Goal: Check status: Check status

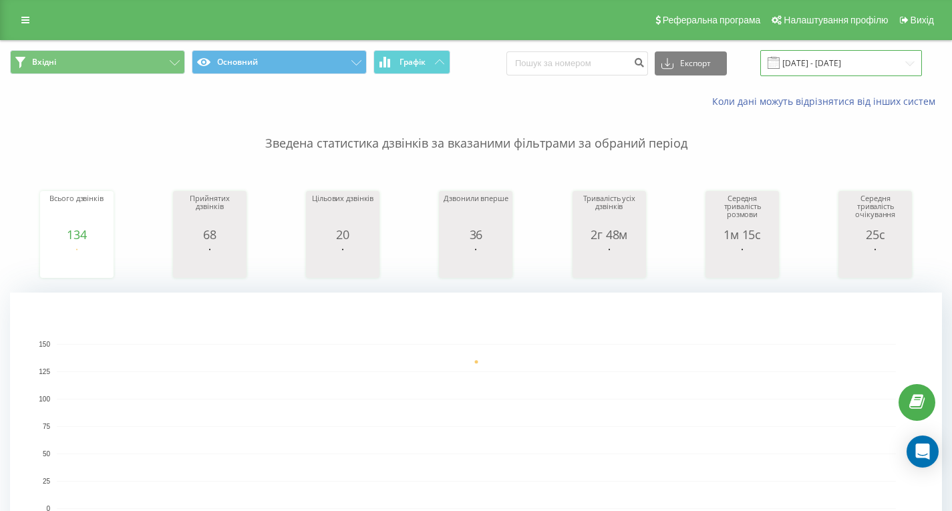
click at [872, 66] on input "[DATE] - [DATE]" at bounding box center [841, 63] width 162 height 26
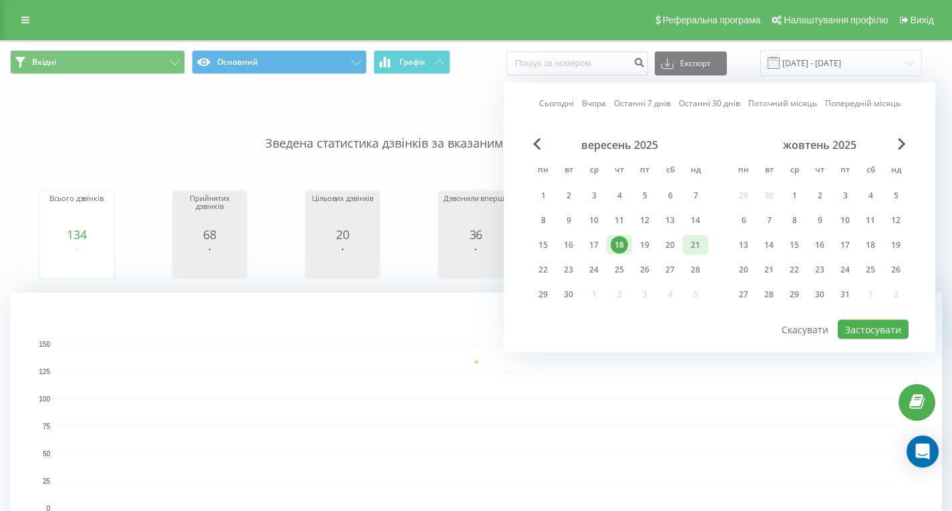
click at [697, 246] on div "21" at bounding box center [695, 244] width 17 height 17
click at [862, 323] on button "Застосувати" at bounding box center [873, 329] width 71 height 19
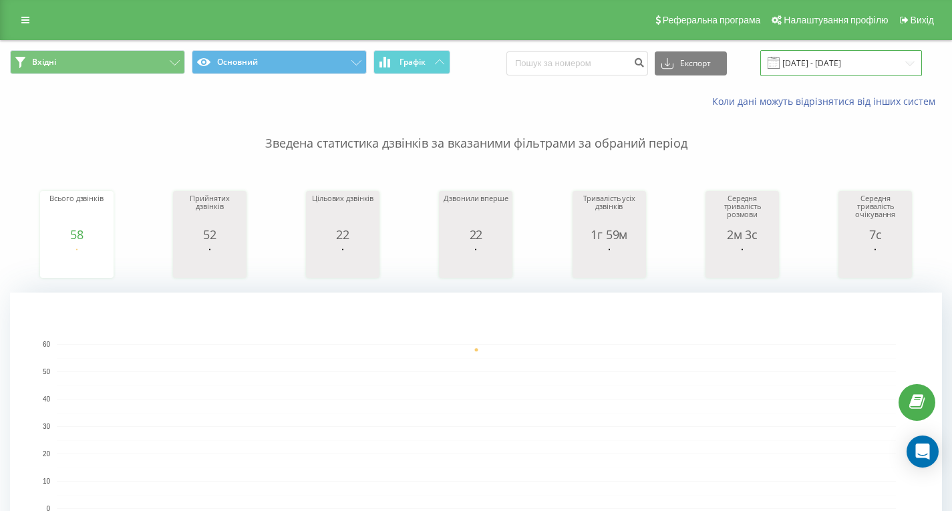
click at [851, 69] on input "[DATE] - [DATE]" at bounding box center [841, 63] width 162 height 26
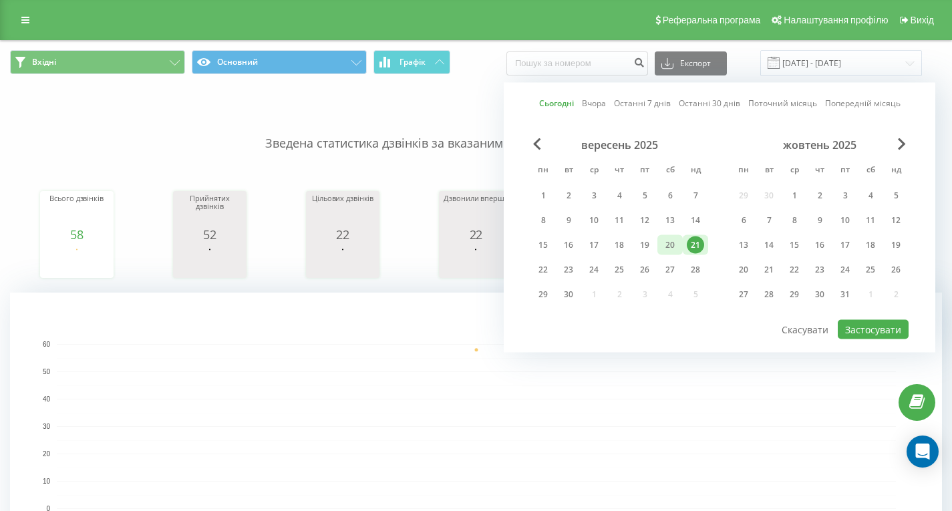
click at [667, 242] on div "20" at bounding box center [669, 244] width 17 height 17
click at [888, 333] on button "Застосувати" at bounding box center [873, 329] width 71 height 19
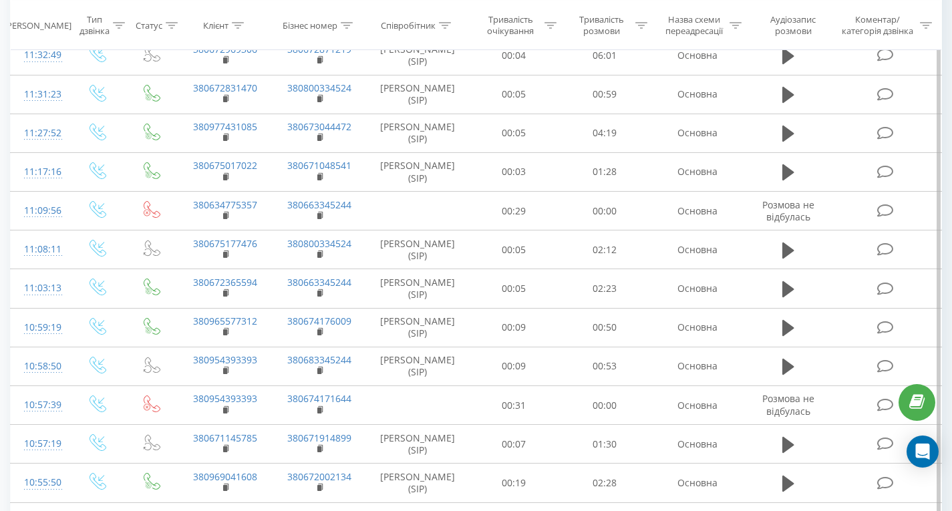
scroll to position [4080, 0]
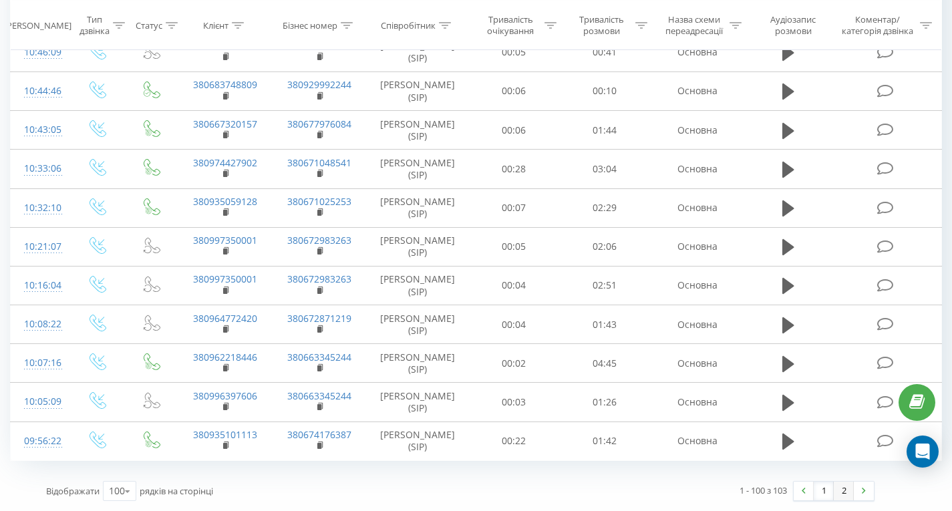
click at [837, 491] on link "2" at bounding box center [844, 491] width 20 height 19
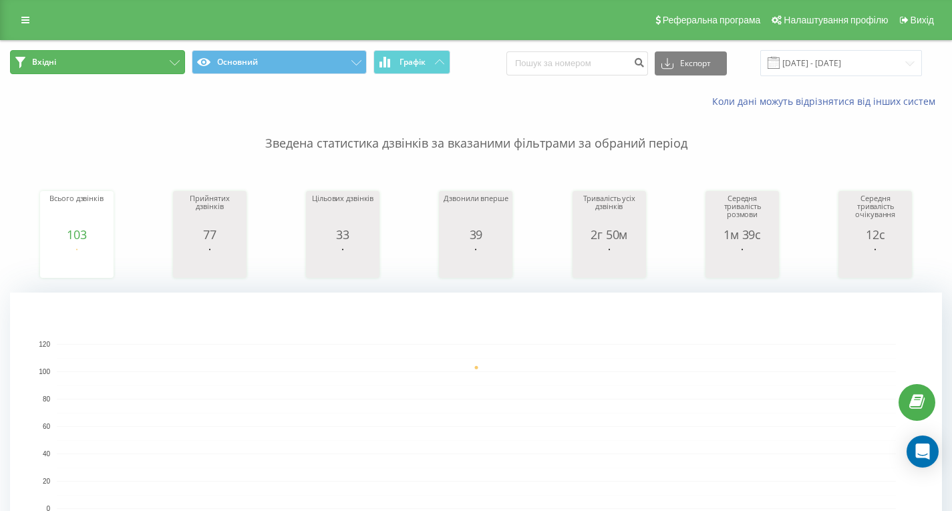
click at [119, 59] on button "Вхідні" at bounding box center [97, 62] width 175 height 24
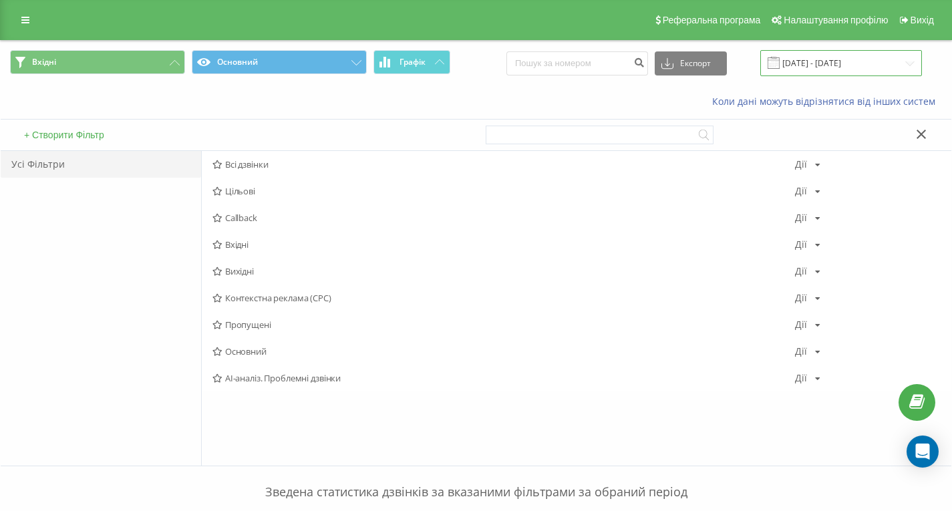
click at [833, 53] on input "[DATE] - [DATE]" at bounding box center [841, 63] width 162 height 26
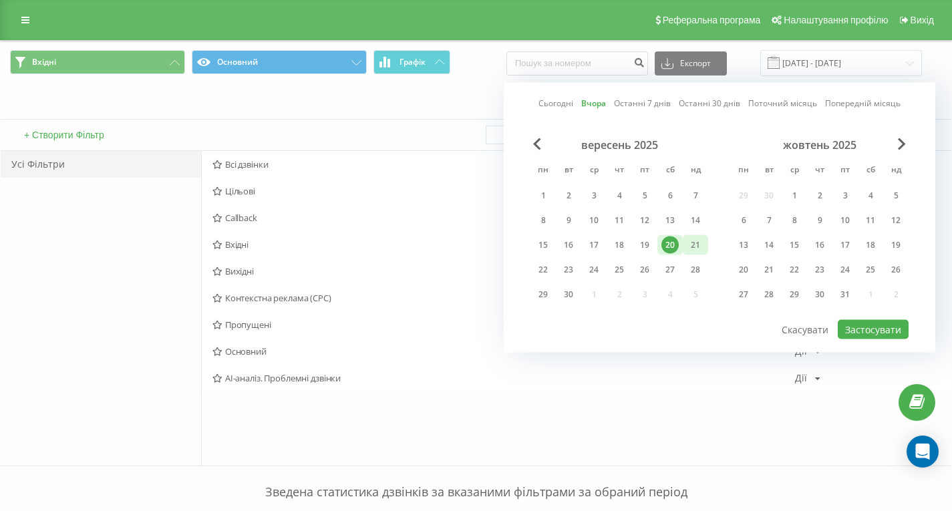
click at [697, 242] on div "21" at bounding box center [695, 244] width 17 height 17
click at [888, 328] on button "Застосувати" at bounding box center [873, 329] width 71 height 19
type input "[DATE] - [DATE]"
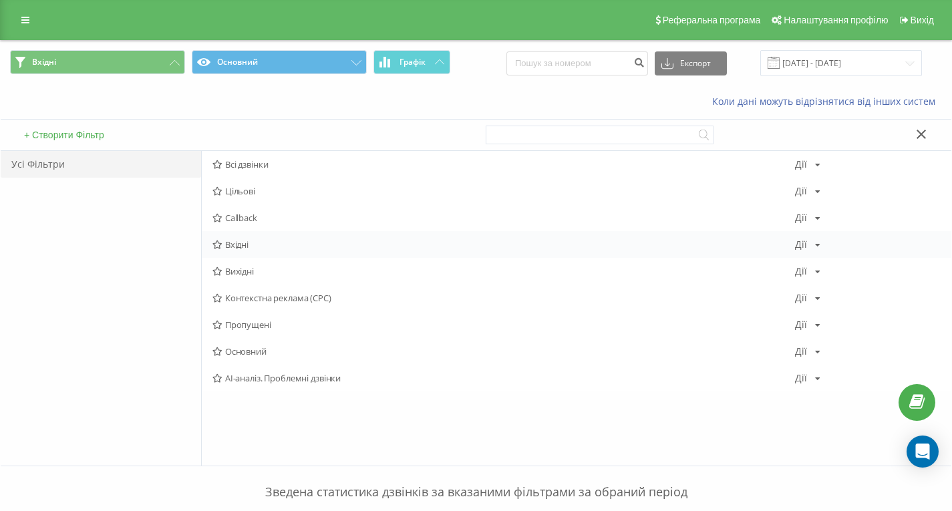
click at [246, 242] on span "Вхідні" at bounding box center [503, 244] width 582 height 9
